Goal: Transaction & Acquisition: Register for event/course

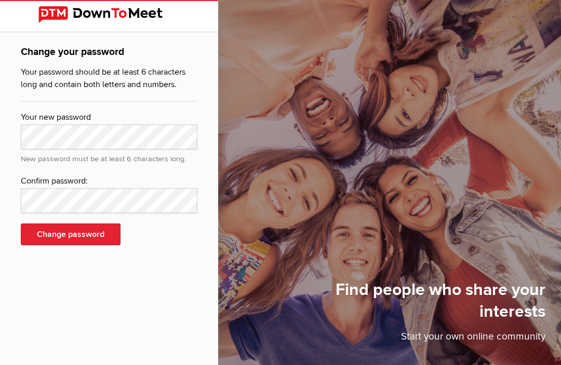
click at [90, 21] on img at bounding box center [108, 14] width 141 height 17
click at [105, 20] on img at bounding box center [108, 14] width 141 height 17
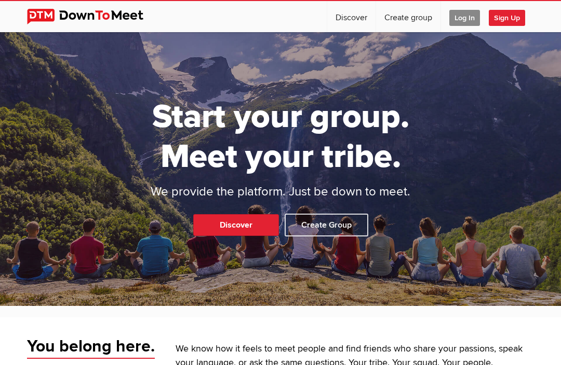
click at [469, 18] on span "Log In" at bounding box center [464, 18] width 31 height 16
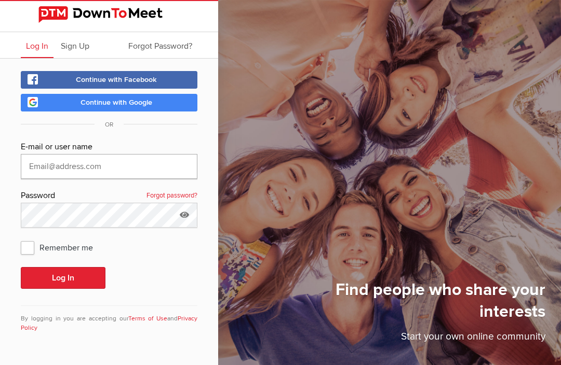
click at [101, 171] on input "text" at bounding box center [109, 166] width 177 height 25
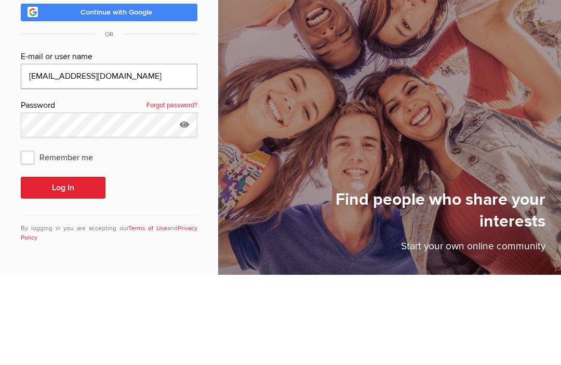
type input "Butchford1509@att.net"
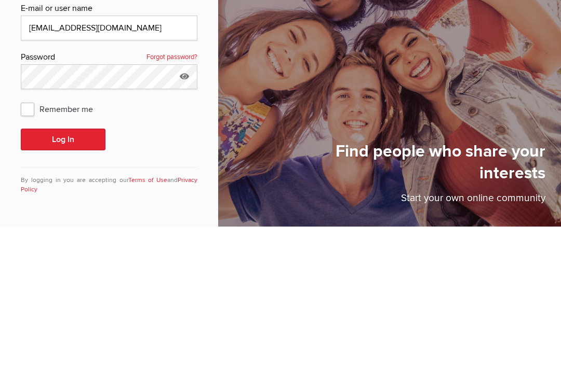
click at [33, 238] on span "Remember me" at bounding box center [62, 247] width 83 height 19
click at [21, 238] on input "Remember me" at bounding box center [20, 238] width 1 height 1
checkbox input "true"
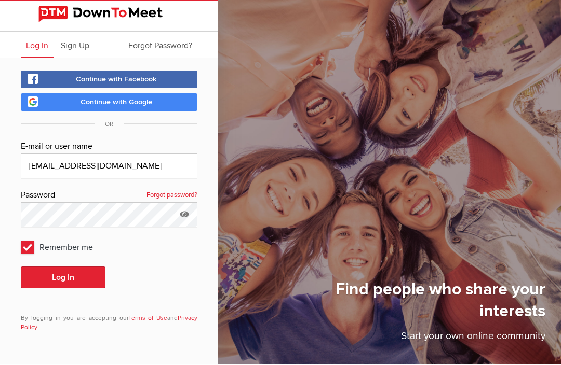
click at [73, 267] on button "Log In" at bounding box center [63, 278] width 85 height 22
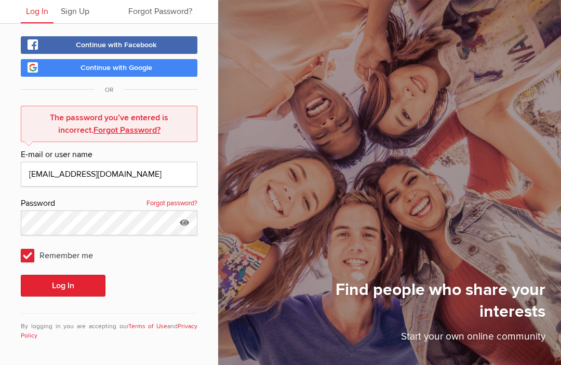
scroll to position [35, 0]
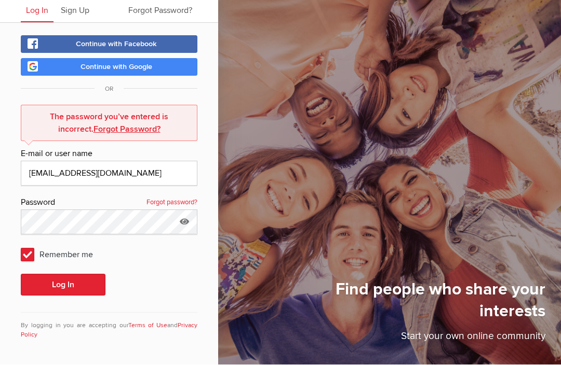
click at [192, 228] on icon at bounding box center [185, 222] width 16 height 24
click at [83, 225] on input "Victory1" at bounding box center [109, 222] width 177 height 25
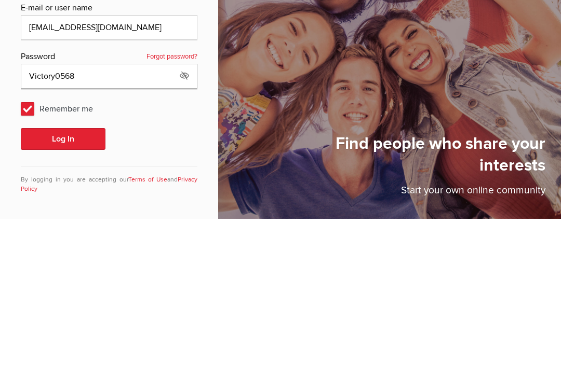
type input "Victory0568"
click at [71, 275] on button "Log In" at bounding box center [63, 286] width 85 height 22
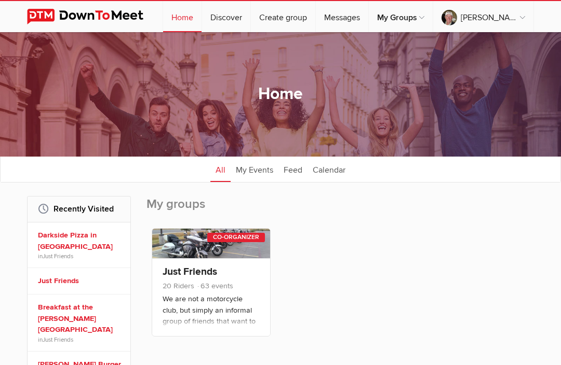
click at [202, 276] on link "Just Friends" at bounding box center [189, 272] width 55 height 12
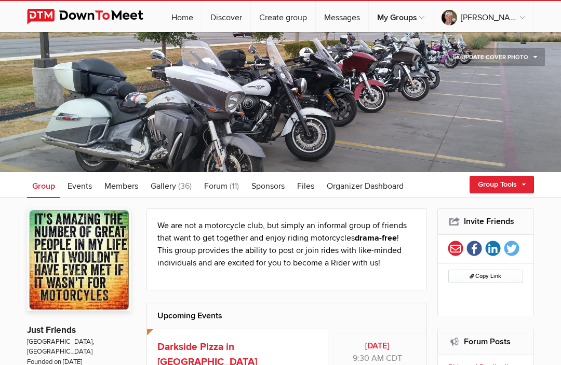
click at [85, 190] on span "Events" at bounding box center [79, 186] width 24 height 10
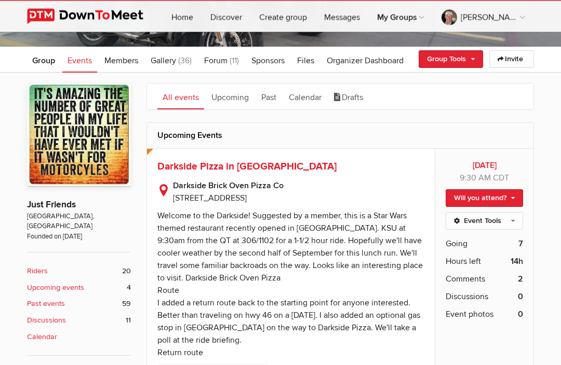
scroll to position [136, 0]
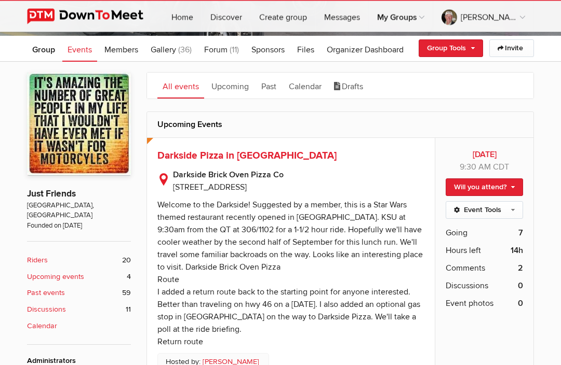
click at [467, 237] on span "Going" at bounding box center [456, 233] width 22 height 12
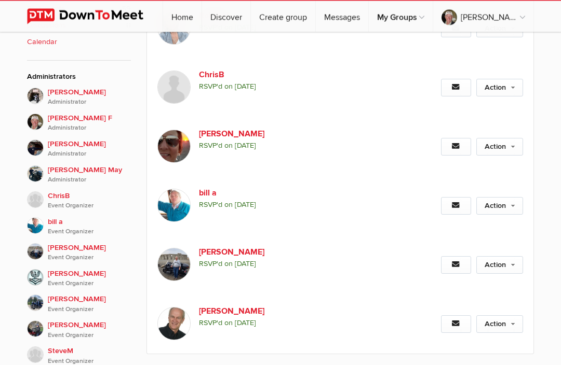
scroll to position [422, 0]
click at [378, 320] on span "RSVP'd on August 22, 2025" at bounding box center [306, 322] width 214 height 11
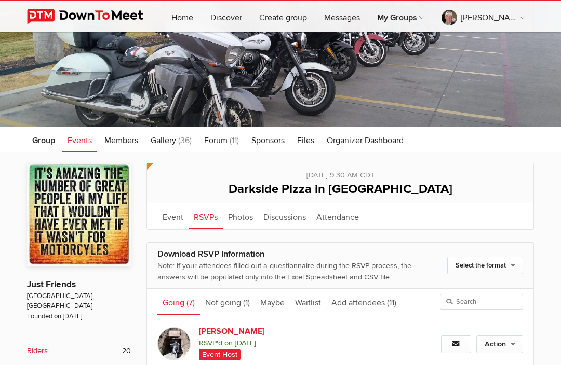
scroll to position [0, 0]
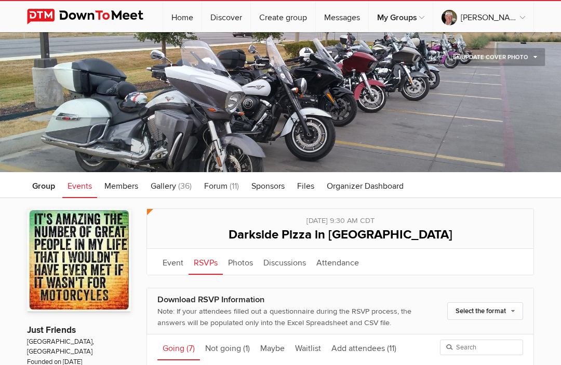
click at [184, 353] on link "Going (7)" at bounding box center [178, 348] width 43 height 26
click at [178, 266] on link "Event" at bounding box center [172, 262] width 31 height 26
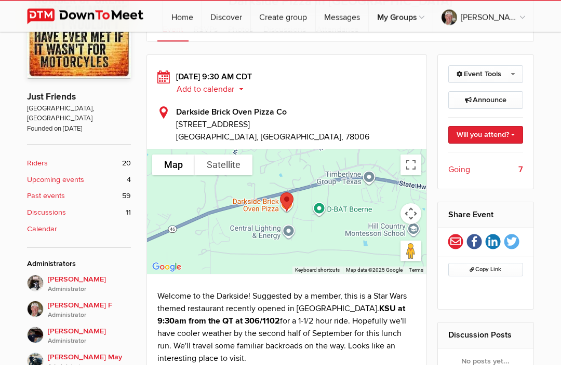
scroll to position [234, 0]
click at [468, 174] on span "Going" at bounding box center [459, 170] width 22 height 12
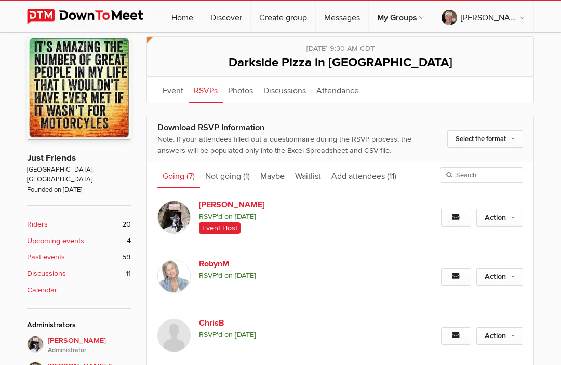
click at [207, 95] on link "RSVPs" at bounding box center [205, 90] width 34 height 26
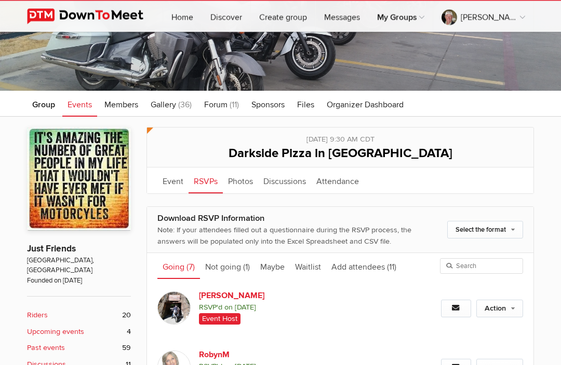
scroll to position [82, 0]
click at [209, 187] on link "RSVPs" at bounding box center [205, 181] width 34 height 26
click at [88, 108] on span "Events" at bounding box center [79, 105] width 24 height 10
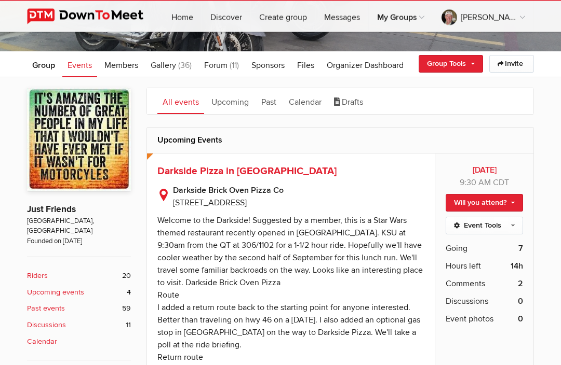
scroll to position [121, 0]
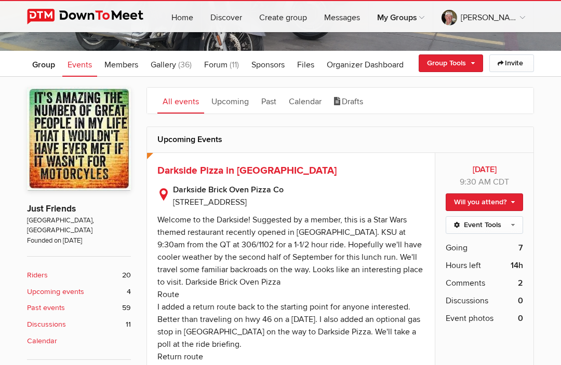
click at [487, 207] on link "Will you attend?" at bounding box center [483, 203] width 77 height 18
click at [468, 223] on link "I'm going" at bounding box center [475, 225] width 93 height 16
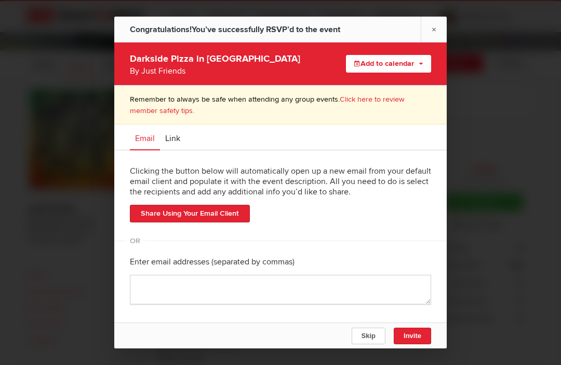
click at [371, 340] on span "Skip" at bounding box center [368, 336] width 14 height 8
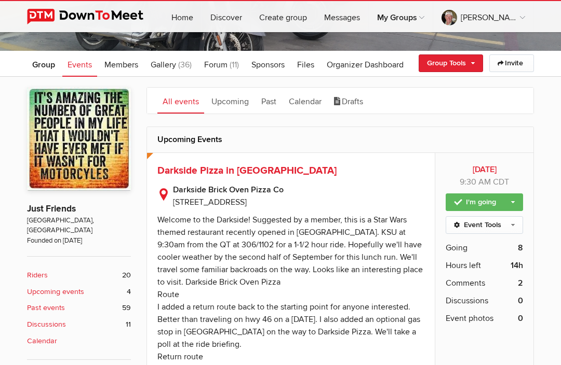
click at [486, 206] on link "I'm going" at bounding box center [483, 203] width 77 height 18
click at [495, 224] on div "Change guest count Not going" at bounding box center [475, 232] width 94 height 43
click at [485, 228] on div "Change guest count Not going" at bounding box center [475, 232] width 94 height 43
click at [483, 206] on link "I'm going" at bounding box center [483, 203] width 77 height 18
click at [521, 229] on link "Event Tools" at bounding box center [483, 225] width 77 height 18
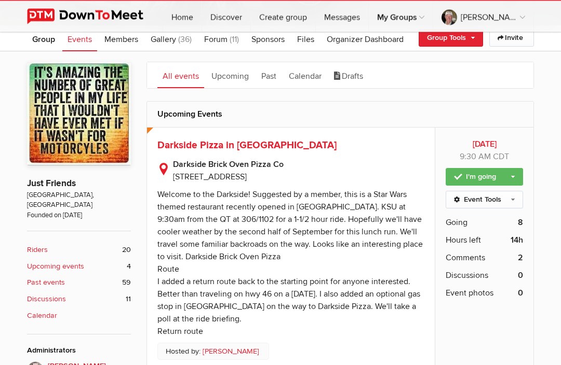
scroll to position [147, 0]
click at [481, 179] on link "I'm going" at bounding box center [483, 177] width 77 height 18
click at [442, 216] on link "Not going" at bounding box center [475, 210] width 93 height 16
click at [519, 179] on link "Not going" at bounding box center [483, 177] width 77 height 18
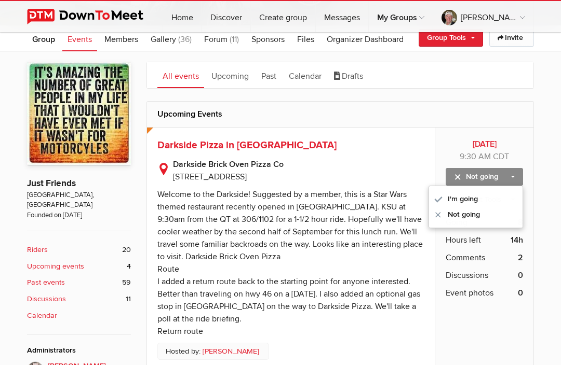
click at [463, 201] on link "I'm going" at bounding box center [475, 200] width 93 height 16
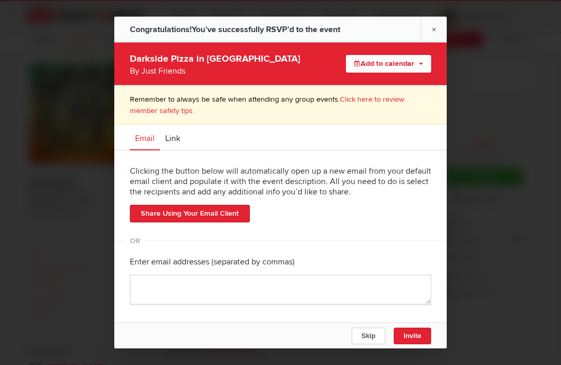
click at [432, 28] on link "×" at bounding box center [434, 29] width 26 height 25
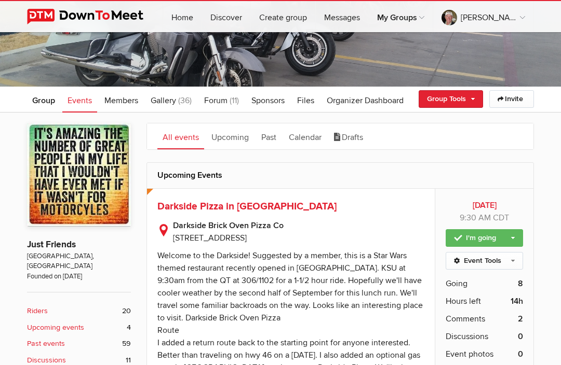
scroll to position [98, 0]
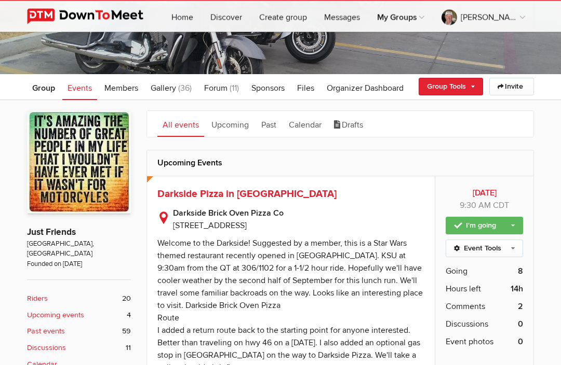
click at [462, 274] on span "Going" at bounding box center [456, 272] width 22 height 12
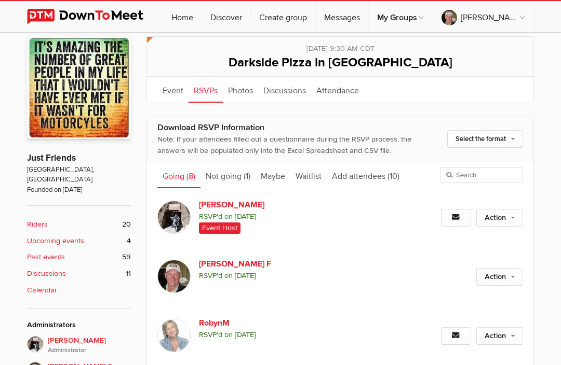
click at [502, 279] on link "Action" at bounding box center [499, 277] width 47 height 18
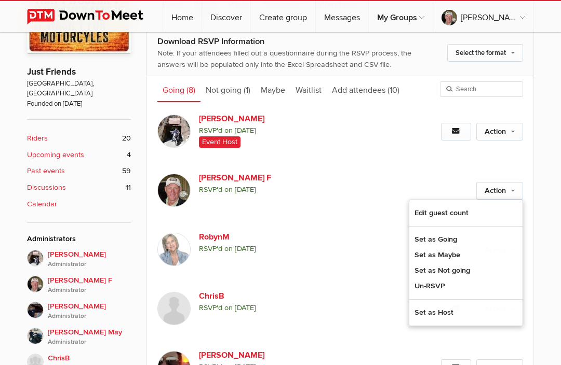
scroll to position [261, 0]
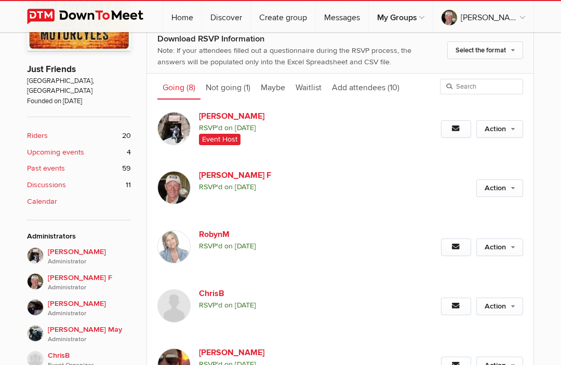
click at [499, 194] on link "Action" at bounding box center [499, 189] width 47 height 18
click at [447, 212] on link "Edit guest count" at bounding box center [465, 206] width 113 height 16
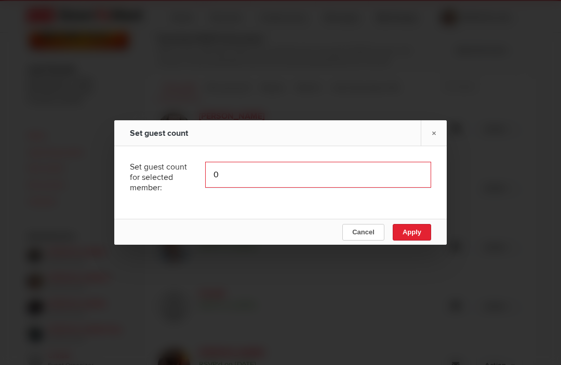
click at [223, 188] on input "0" at bounding box center [318, 175] width 226 height 26
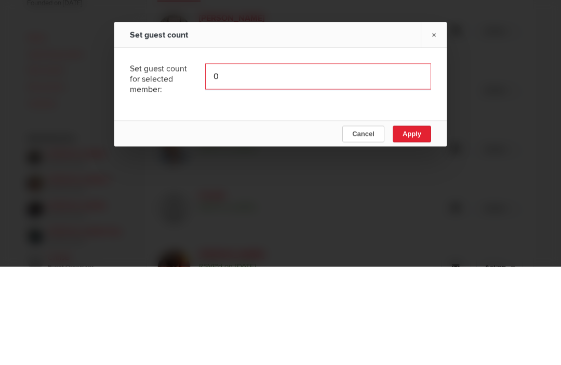
type input "01"
click at [421, 224] on button "Apply" at bounding box center [411, 232] width 38 height 17
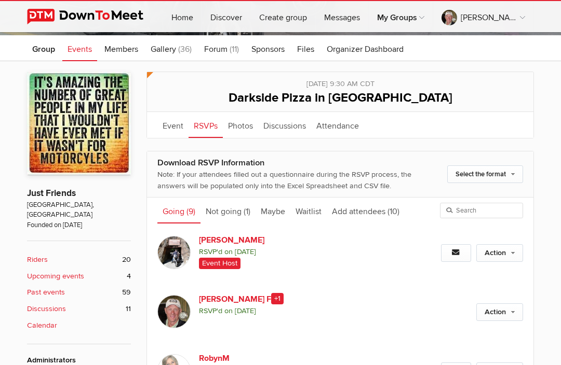
scroll to position [137, 0]
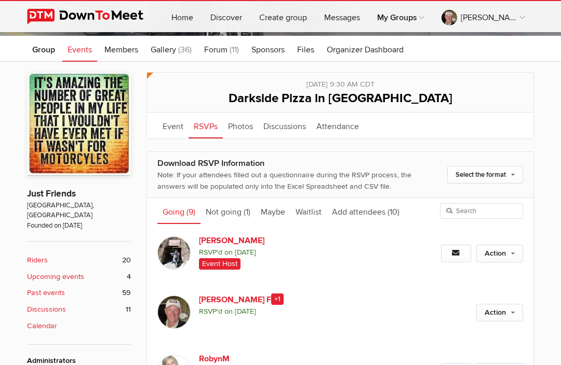
click at [232, 214] on link "Not going (1)" at bounding box center [227, 211] width 55 height 26
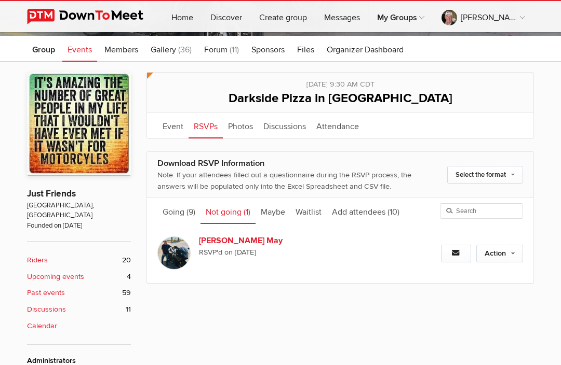
click at [87, 53] on span "Events" at bounding box center [79, 50] width 24 height 10
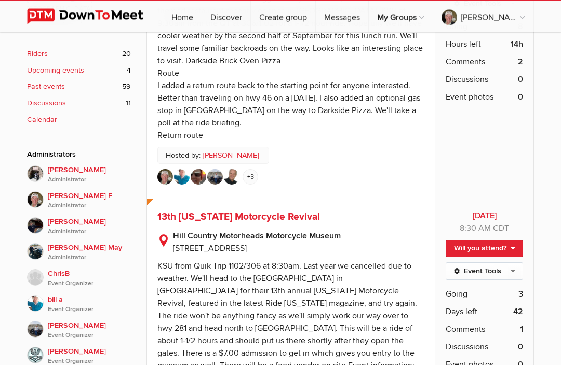
scroll to position [344, 0]
click at [466, 294] on span "Going" at bounding box center [456, 294] width 22 height 12
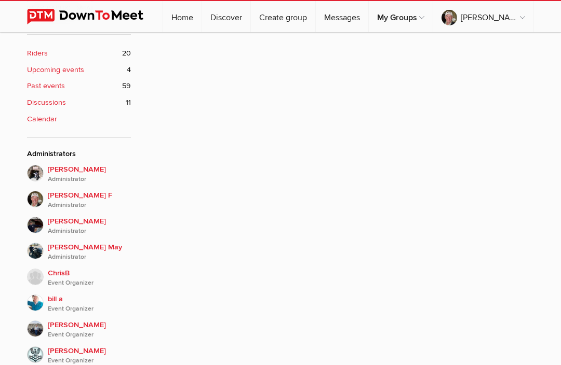
scroll to position [172, 0]
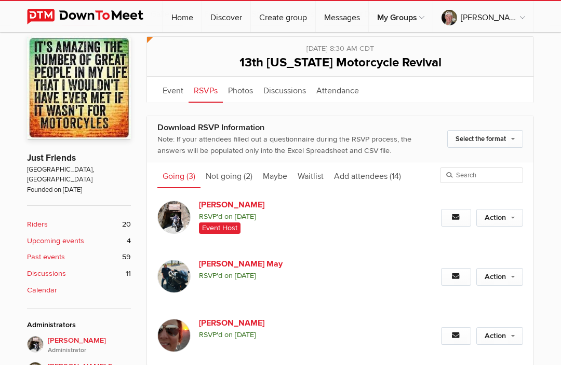
click at [228, 174] on link "Not going (2)" at bounding box center [228, 175] width 57 height 26
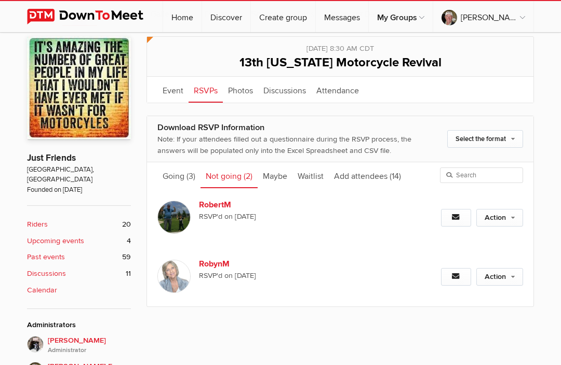
click at [179, 179] on link "Going (3)" at bounding box center [178, 175] width 43 height 26
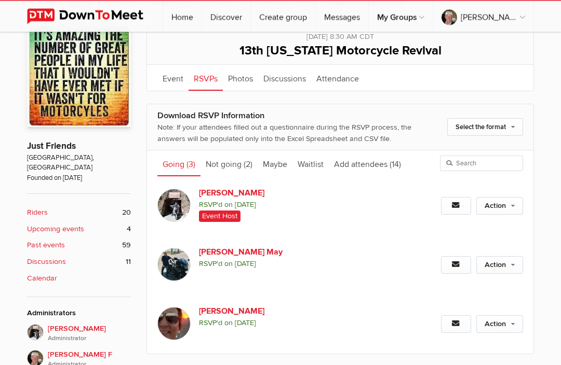
scroll to position [184, 0]
